Goal: Task Accomplishment & Management: Manage account settings

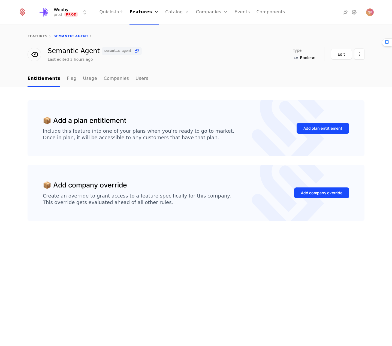
click at [104, 80] on link "Companies" at bounding box center [116, 79] width 25 height 16
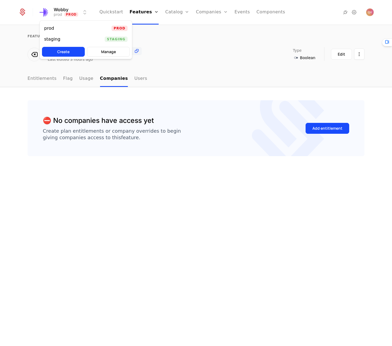
click at [78, 13] on html "Wobby prod Prod Quickstart Features Features Flags Catalog Plans Add Ons Credit…" at bounding box center [196, 173] width 392 height 346
click at [74, 37] on div "staging Staging" at bounding box center [86, 39] width 92 height 11
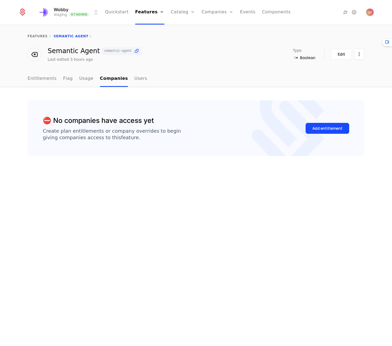
click at [215, 26] on div "Companies Users" at bounding box center [221, 31] width 38 height 26
click at [215, 27] on link "Companies" at bounding box center [220, 27] width 25 height 4
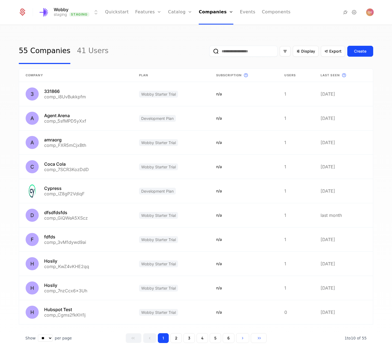
click at [256, 55] on input "email" at bounding box center [244, 51] width 68 height 11
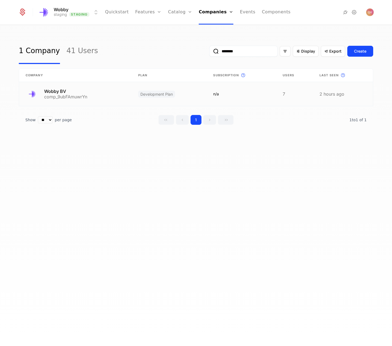
type input "********"
click at [90, 99] on link at bounding box center [75, 94] width 113 height 24
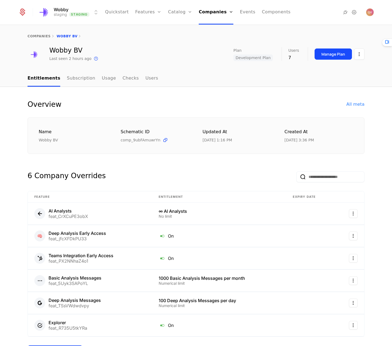
click at [257, 58] on span "Development Plan" at bounding box center [253, 58] width 39 height 7
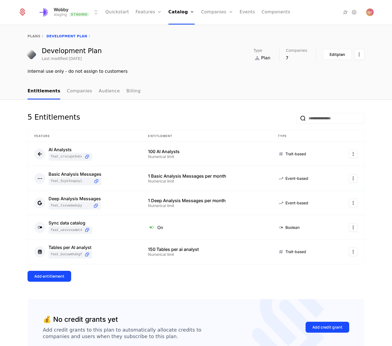
click at [55, 271] on div "5 Entitlements Feature Entitlement Type AI Analysts feat_CrXCuPE3obX 100 AI Ana…" at bounding box center [196, 206] width 337 height 186
click at [55, 272] on button "Add entitlement" at bounding box center [50, 276] width 44 height 11
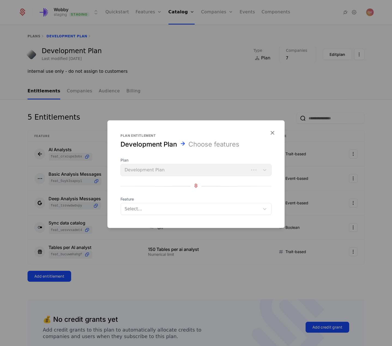
click at [129, 173] on div "Plan Development Plan" at bounding box center [196, 167] width 151 height 19
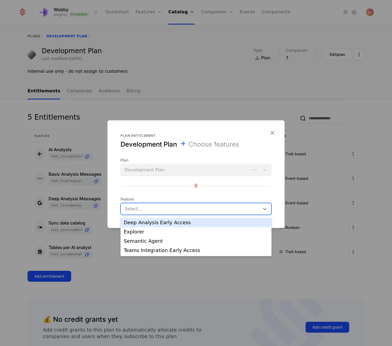
click at [147, 209] on div at bounding box center [190, 209] width 133 height 8
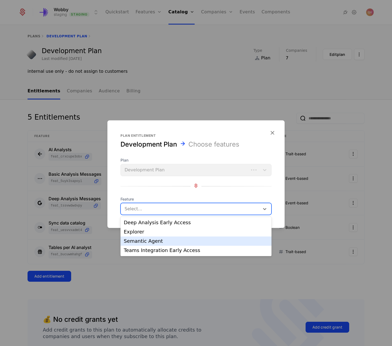
click at [147, 239] on div "Semantic Agent" at bounding box center [196, 241] width 145 height 5
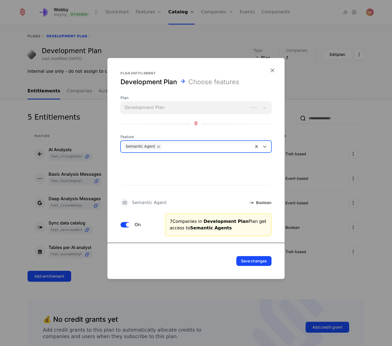
click at [244, 262] on button "Save changes" at bounding box center [254, 261] width 35 height 10
